Goal: Use online tool/utility

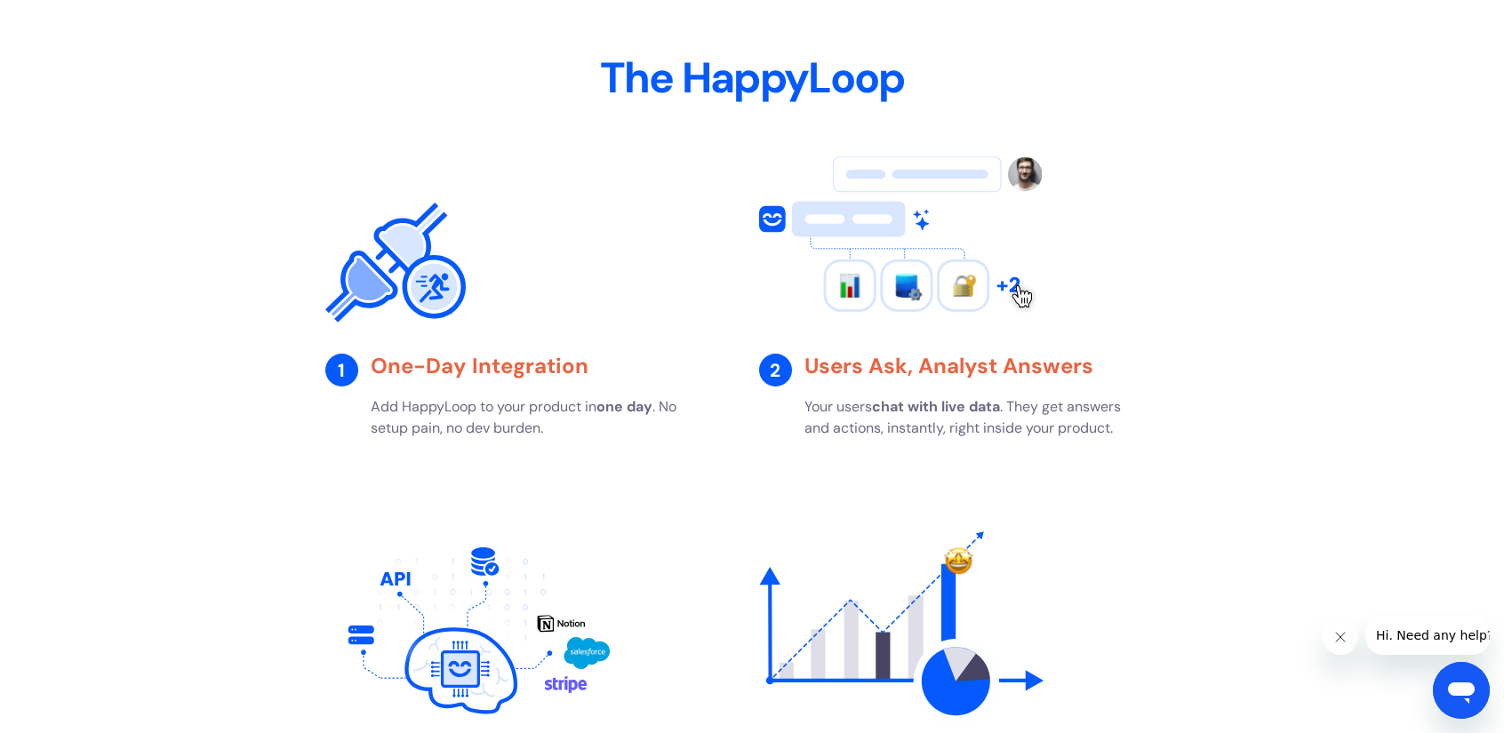
scroll to position [2845, 0]
